Goal: Information Seeking & Learning: Learn about a topic

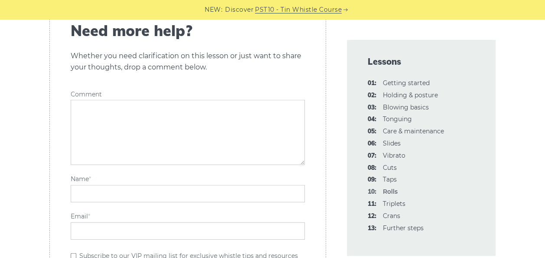
scroll to position [2728, 0]
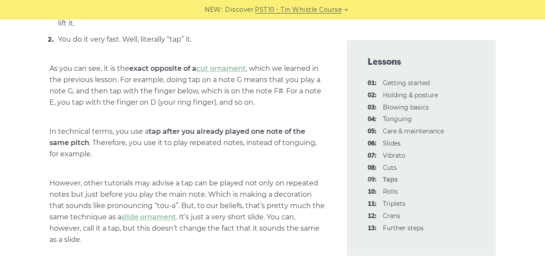
scroll to position [416, 0]
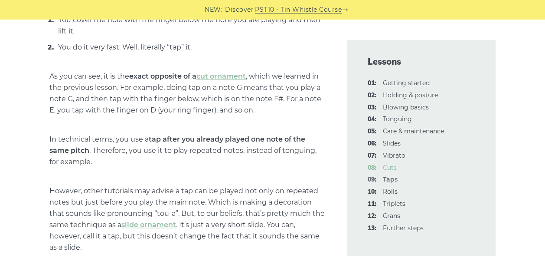
click at [371, 168] on span "08:" at bounding box center [372, 168] width 9 height 10
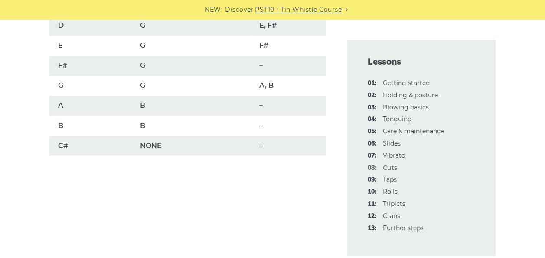
scroll to position [686, 0]
